Goal: Transaction & Acquisition: Download file/media

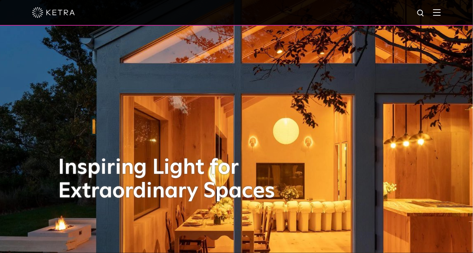
click at [441, 14] on img at bounding box center [437, 12] width 8 height 7
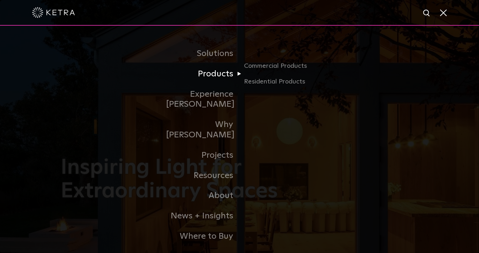
click at [215, 79] on link "Products" at bounding box center [202, 74] width 73 height 20
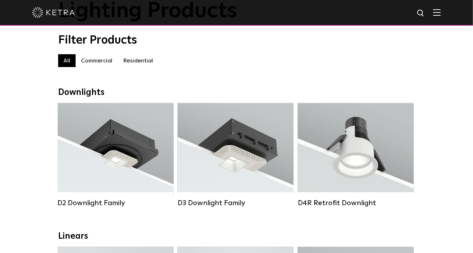
scroll to position [71, 0]
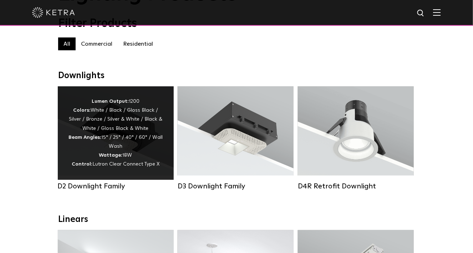
click at [151, 148] on div "Lumen Output: 1200 Colors: White / Black / Gloss Black / Silver / Bronze / Silv…" at bounding box center [116, 133] width 95 height 72
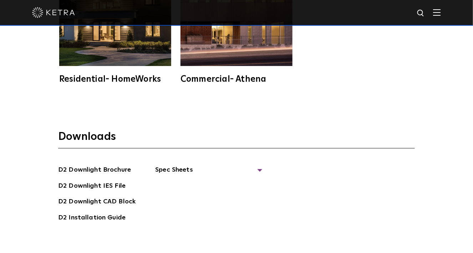
scroll to position [1784, 0]
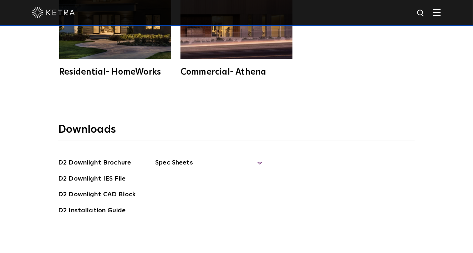
click at [259, 158] on span "Spec Sheets" at bounding box center [208, 166] width 107 height 16
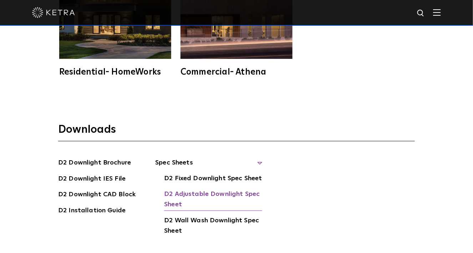
click at [210, 189] on link "D2 Adjustable Downlight Spec Sheet" at bounding box center [213, 200] width 98 height 22
click at [232, 189] on link "D2 Adjustable Downlight Spec Sheet" at bounding box center [213, 200] width 98 height 22
